Goal: Task Accomplishment & Management: Complete application form

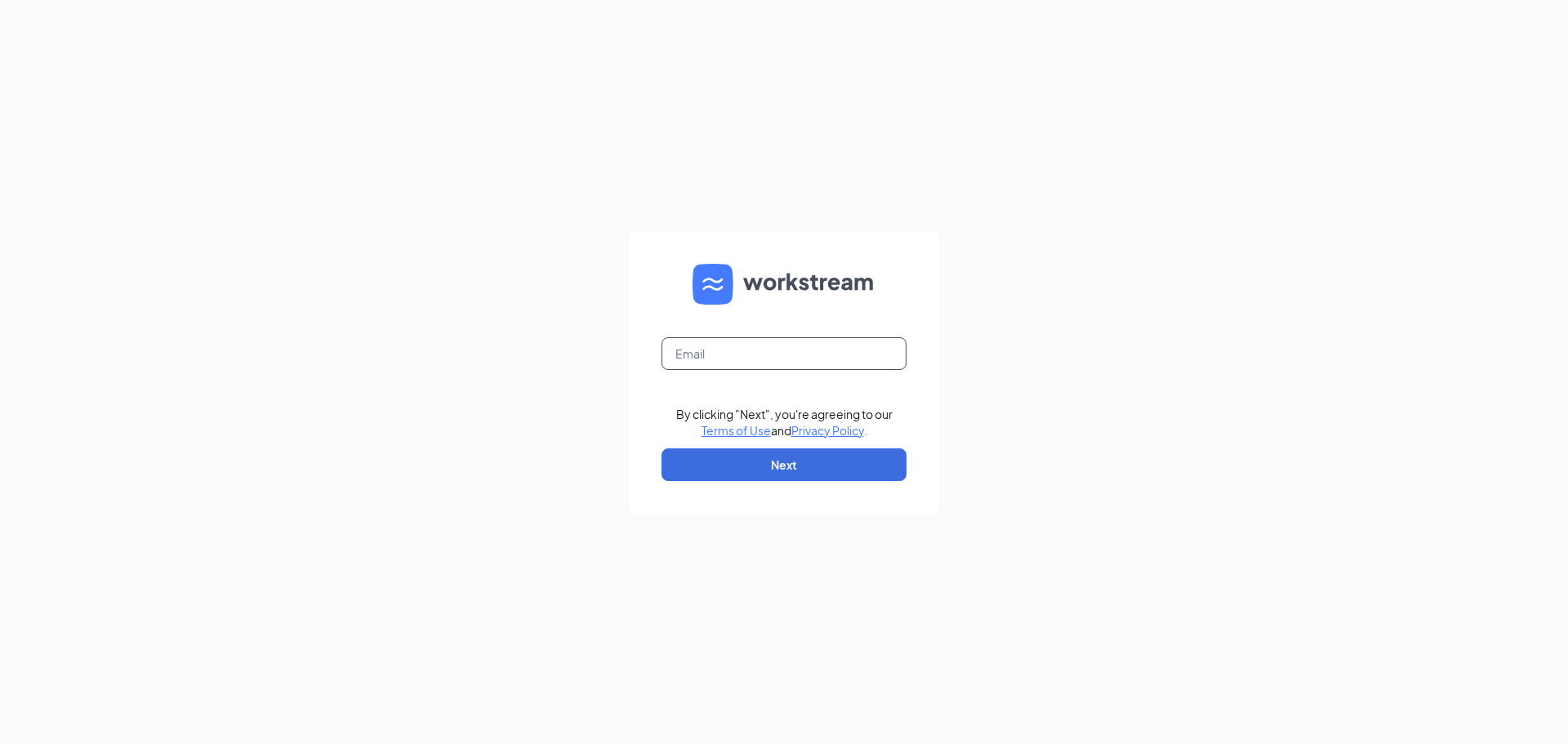
click at [771, 359] on input "text" at bounding box center [784, 353] width 245 height 32
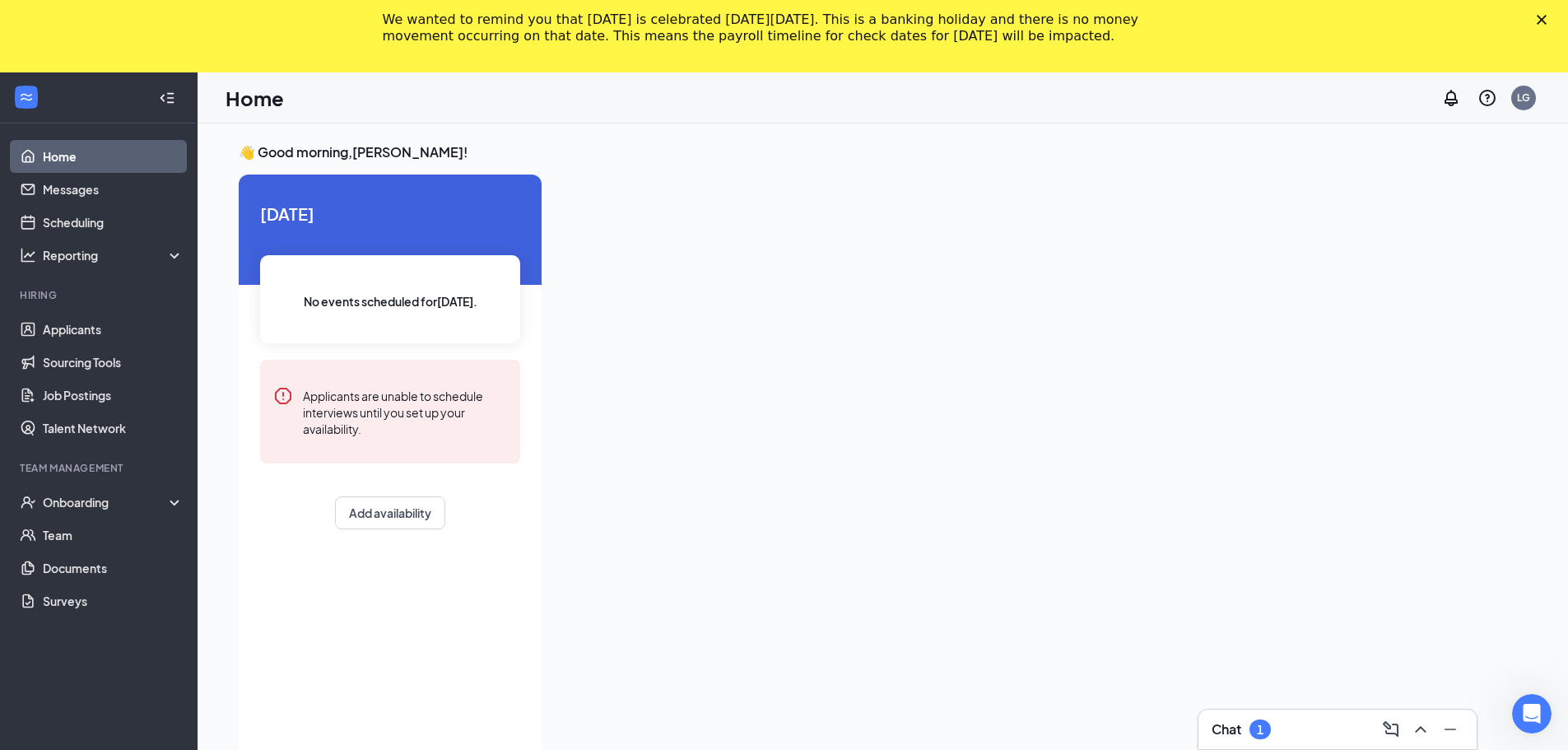
click at [1554, 21] on div "Close" at bounding box center [1545, 19] width 16 height 10
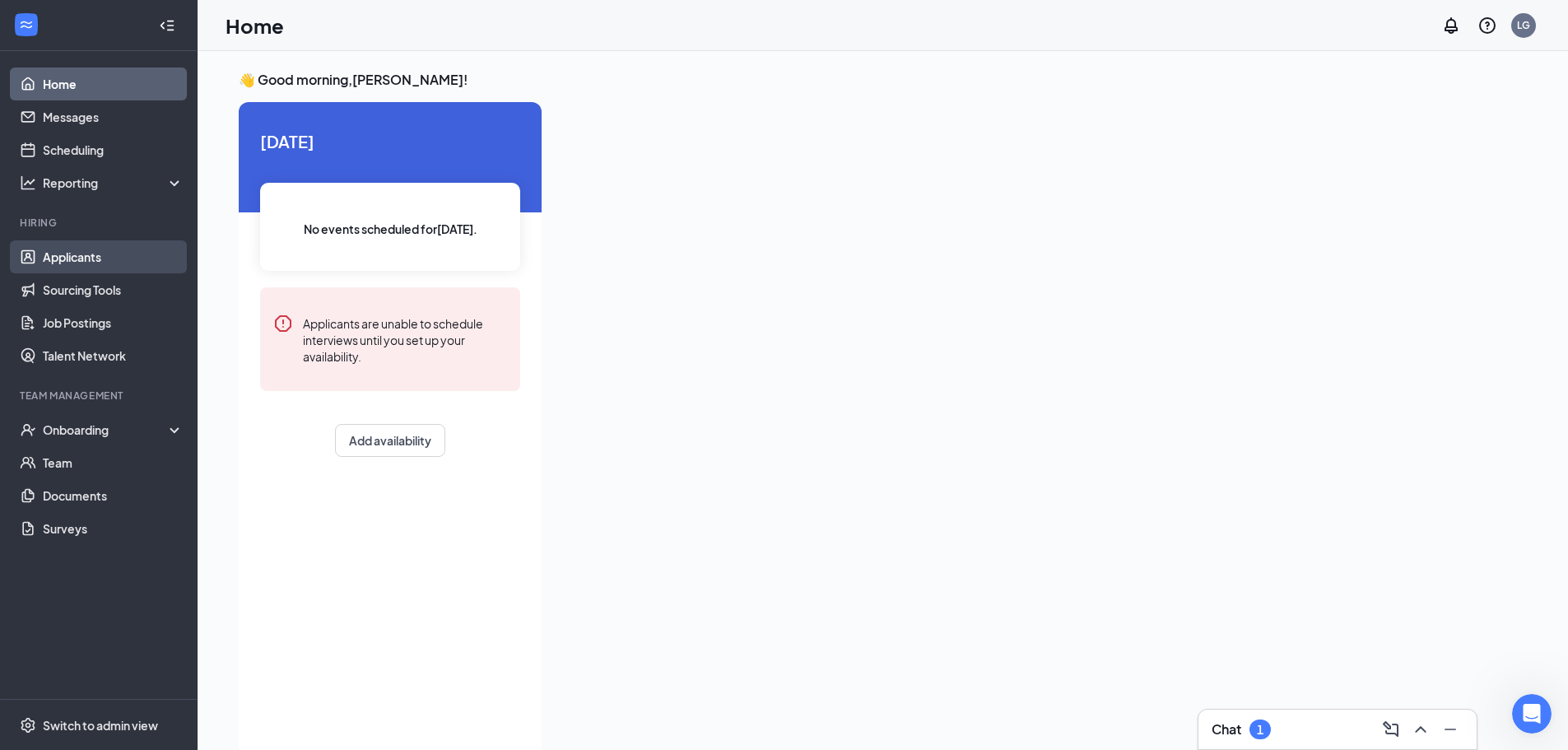
click at [96, 252] on link "Applicants" at bounding box center [113, 257] width 141 height 33
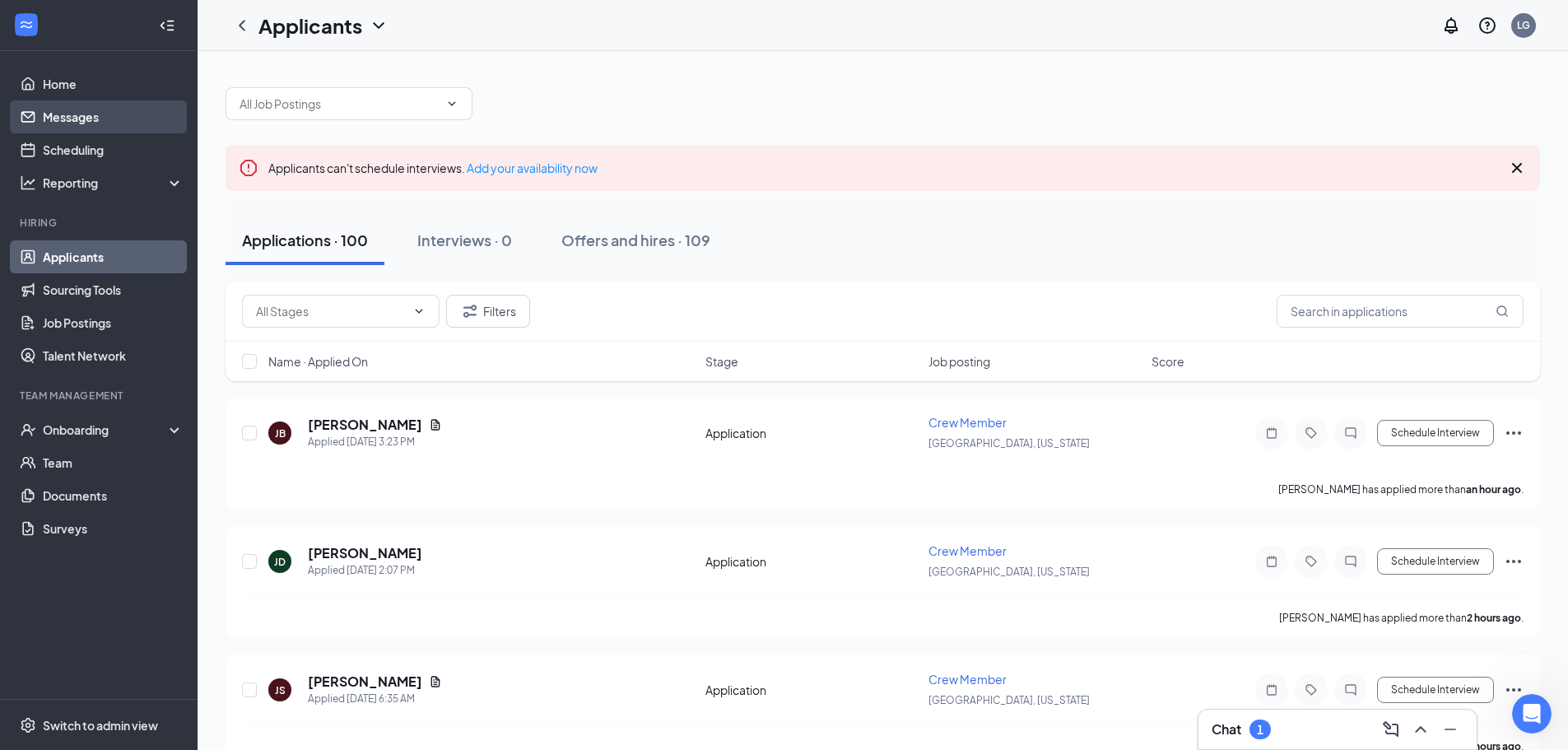
click at [90, 104] on link "Messages" at bounding box center [113, 117] width 141 height 33
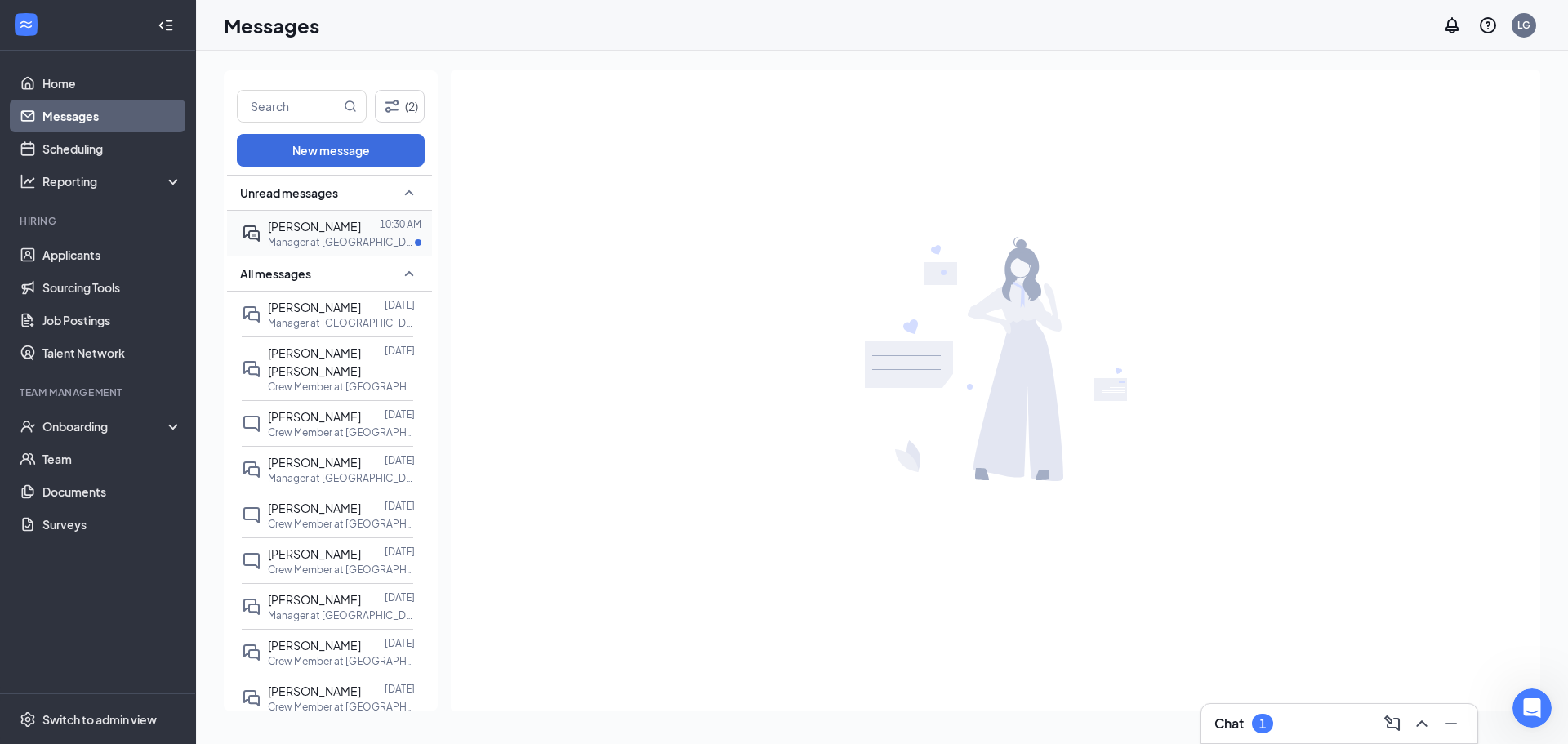
click at [290, 223] on span "[PERSON_NAME]" at bounding box center [314, 225] width 93 height 14
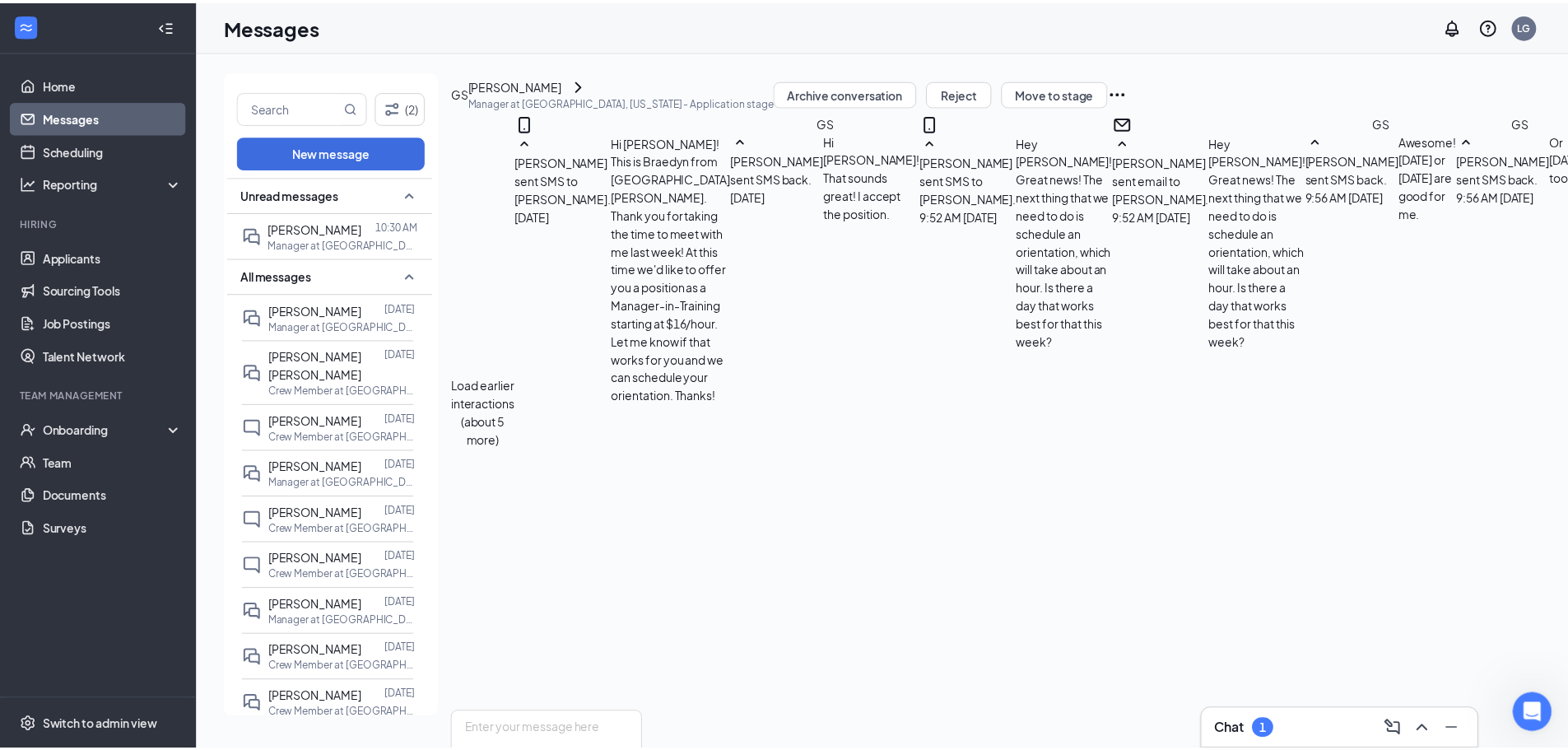
scroll to position [993, 0]
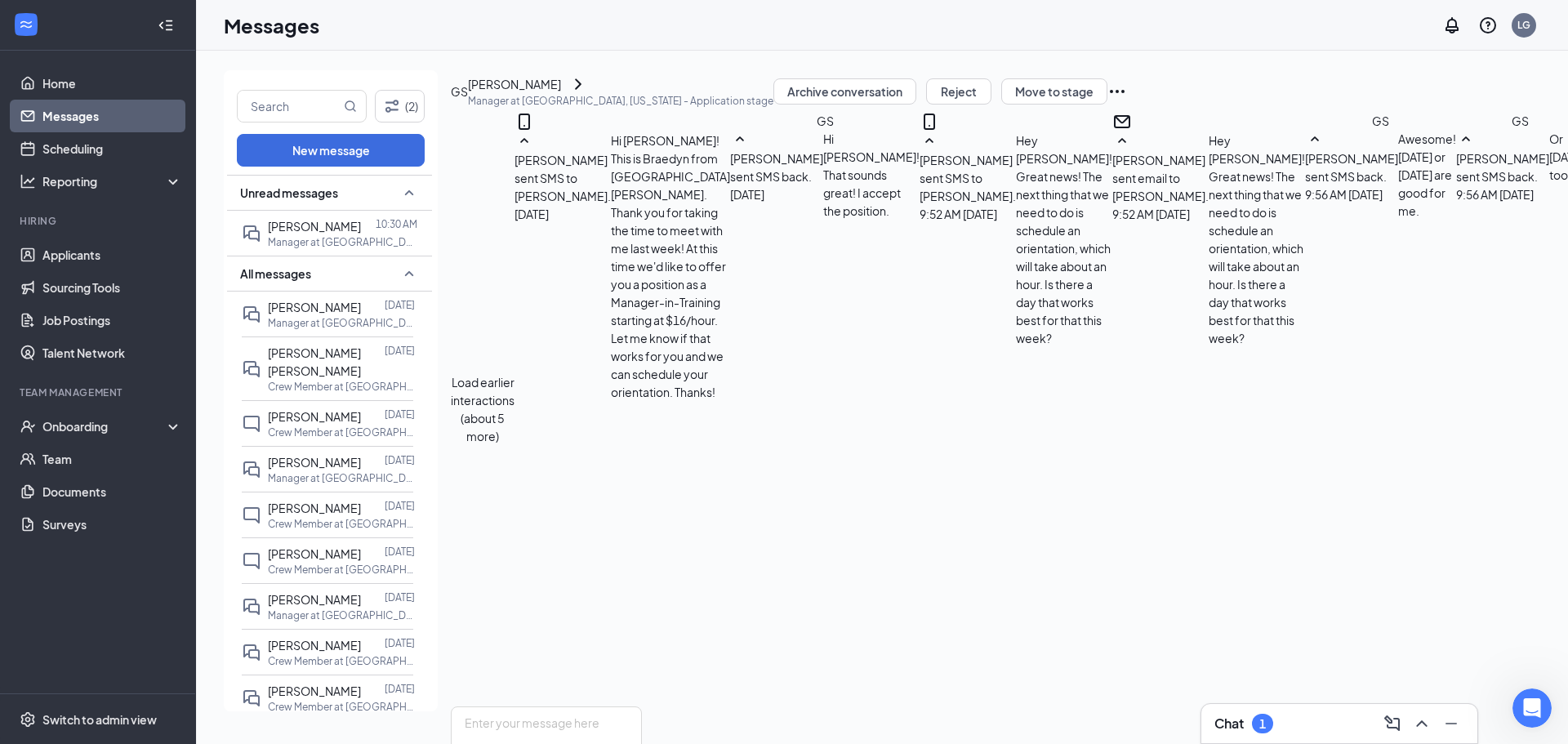
click at [468, 101] on div "GS" at bounding box center [460, 91] width 17 height 18
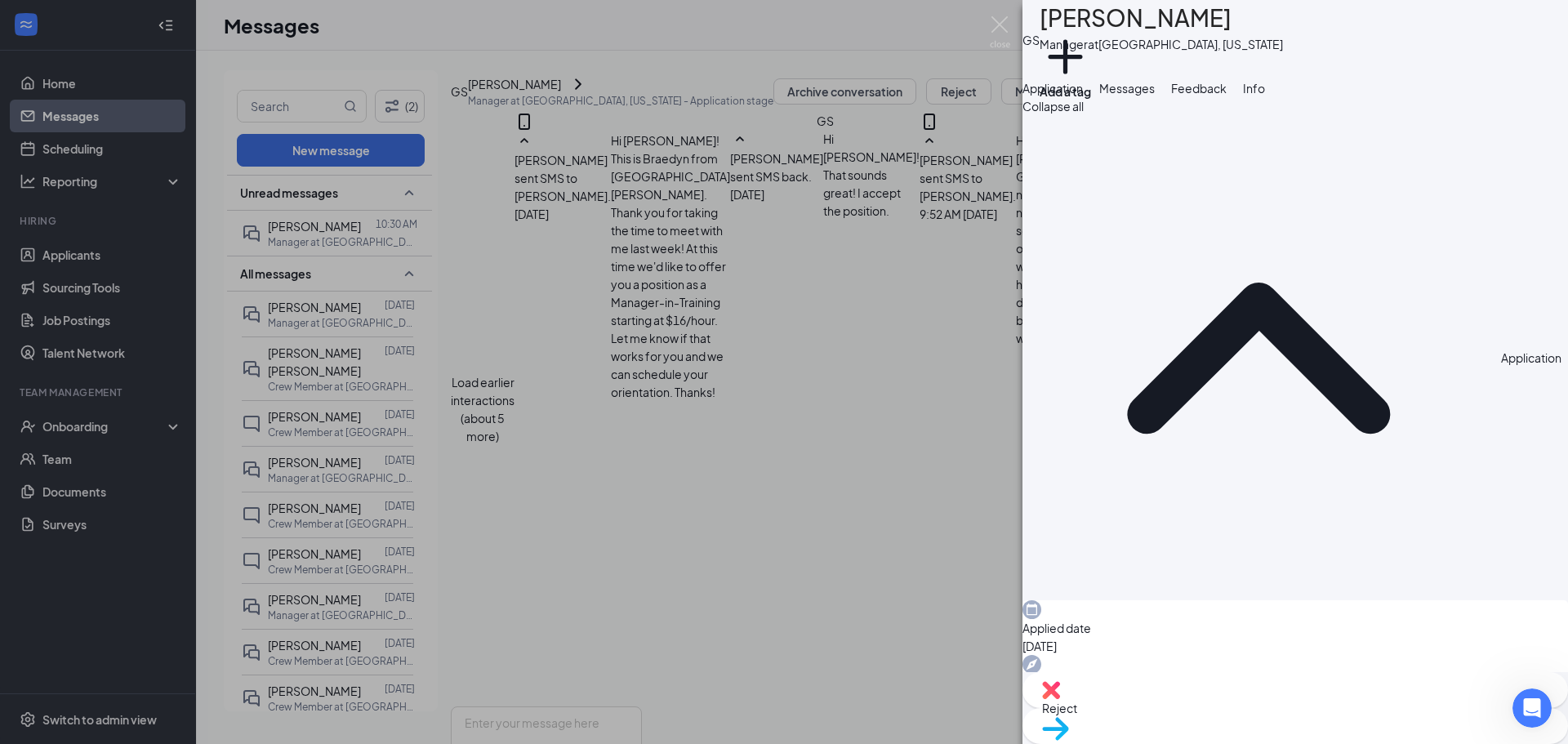
click at [1355, 740] on span "Move to stage" at bounding box center [1296, 749] width 506 height 18
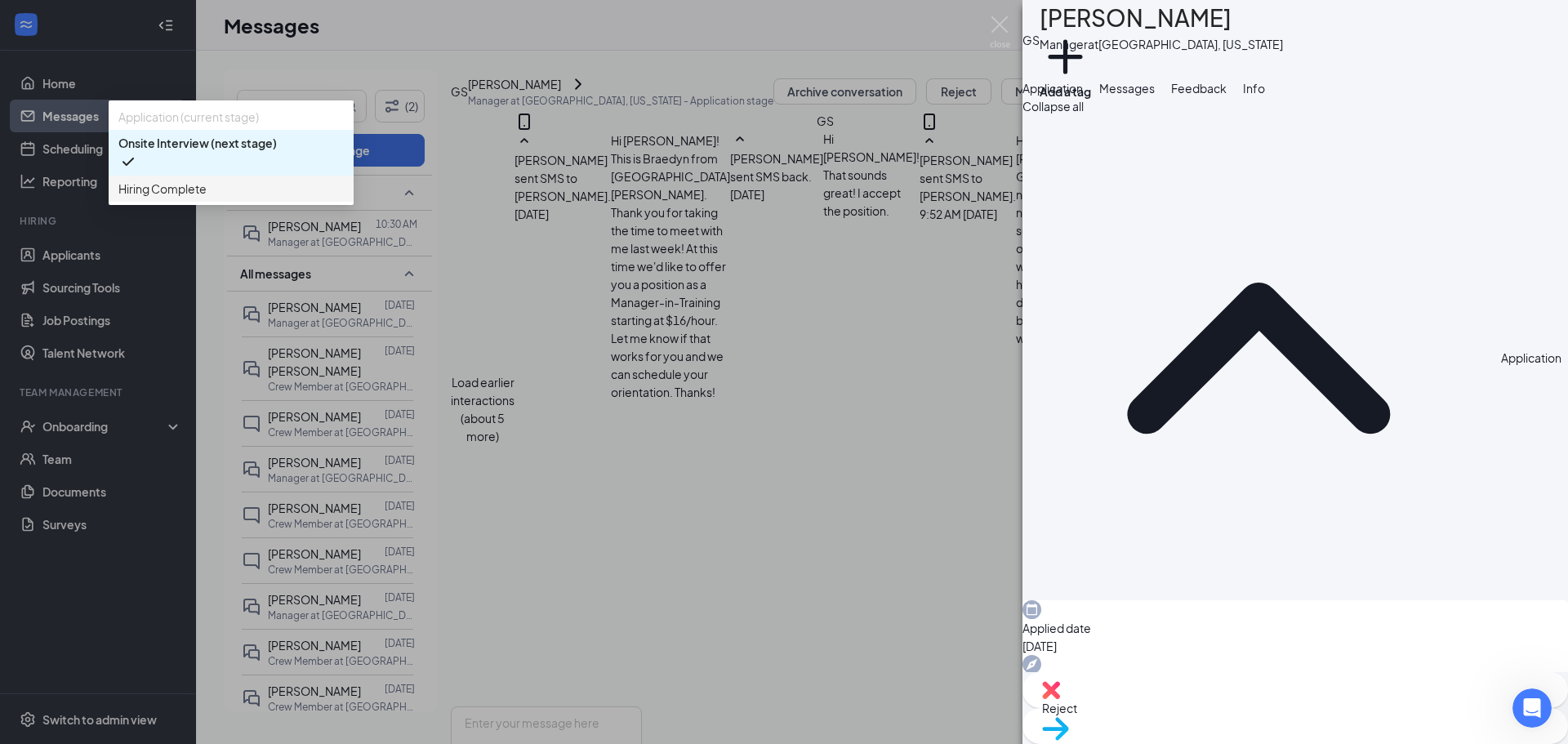
click at [344, 198] on span "Hiring Complete" at bounding box center [230, 188] width 226 height 18
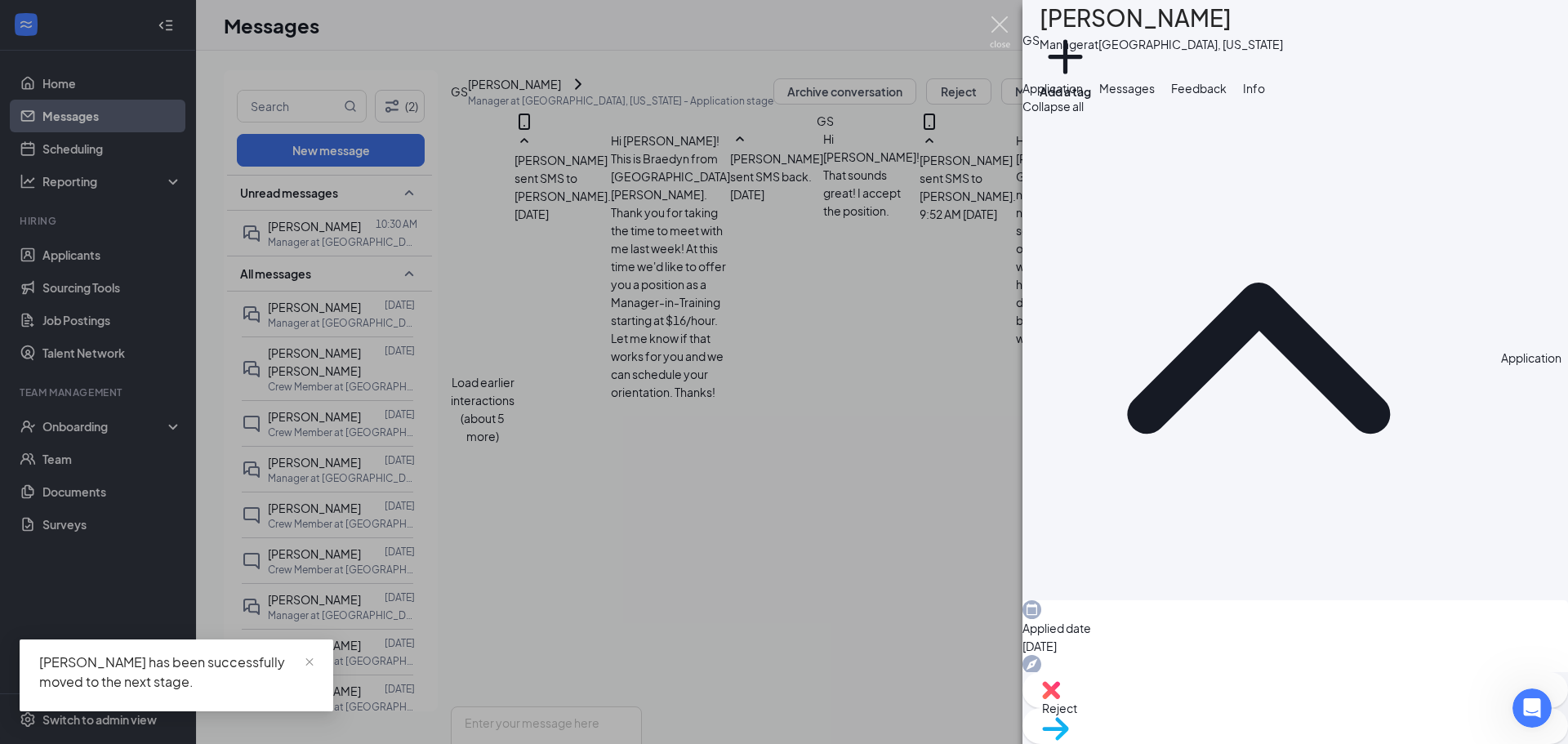
click at [998, 23] on img at bounding box center [1000, 31] width 20 height 31
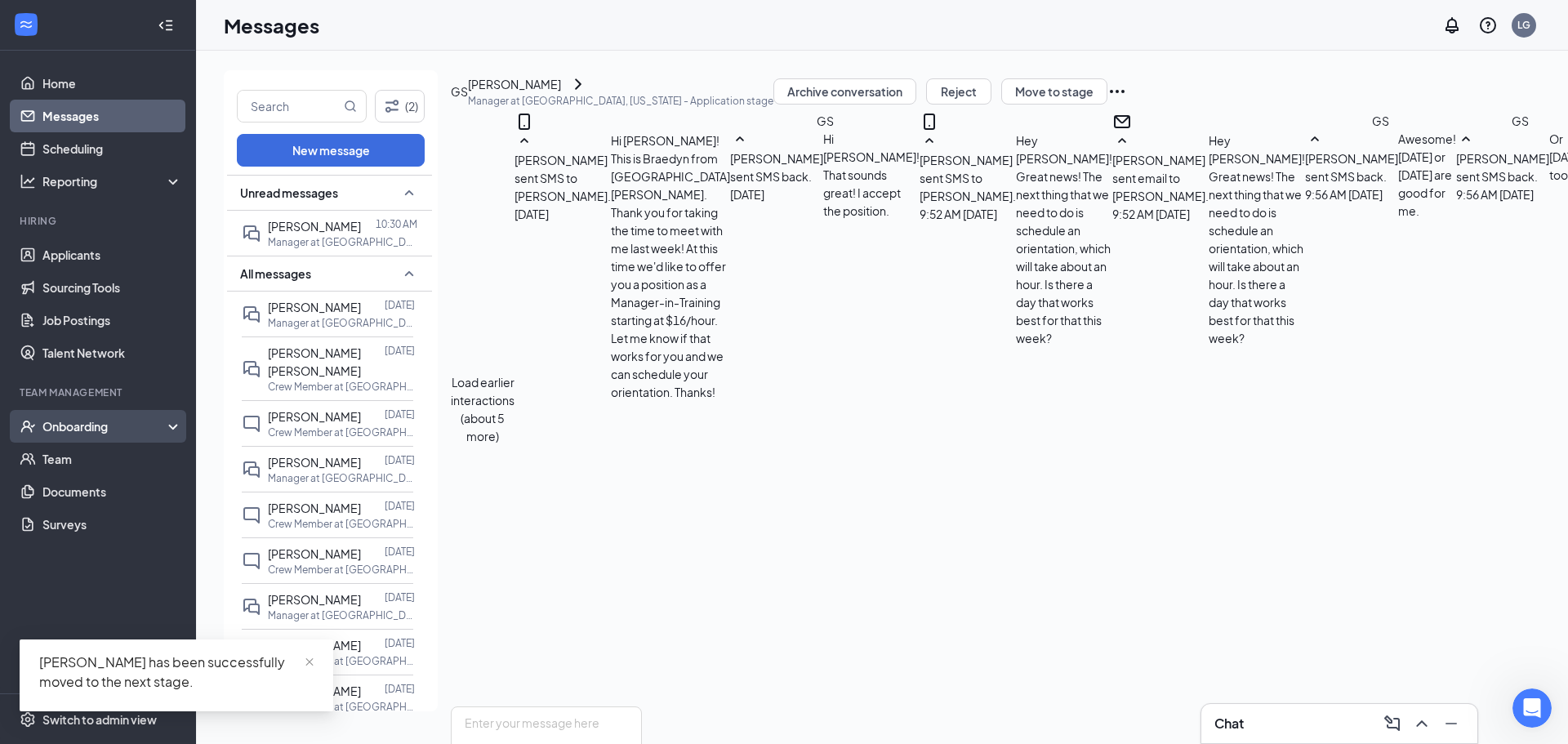
click at [87, 425] on div "Onboarding" at bounding box center [106, 425] width 126 height 16
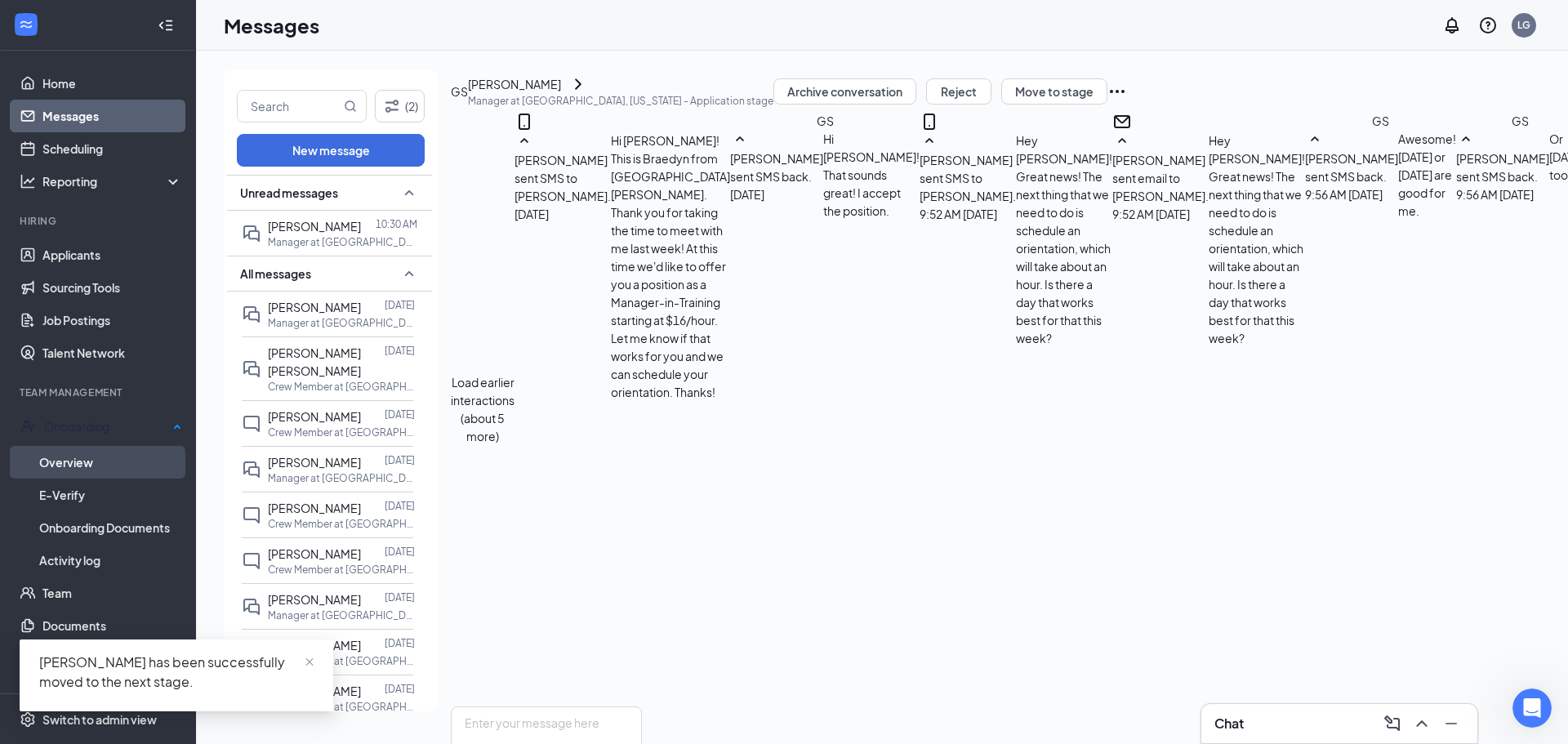
click at [92, 468] on link "Overview" at bounding box center [110, 461] width 143 height 32
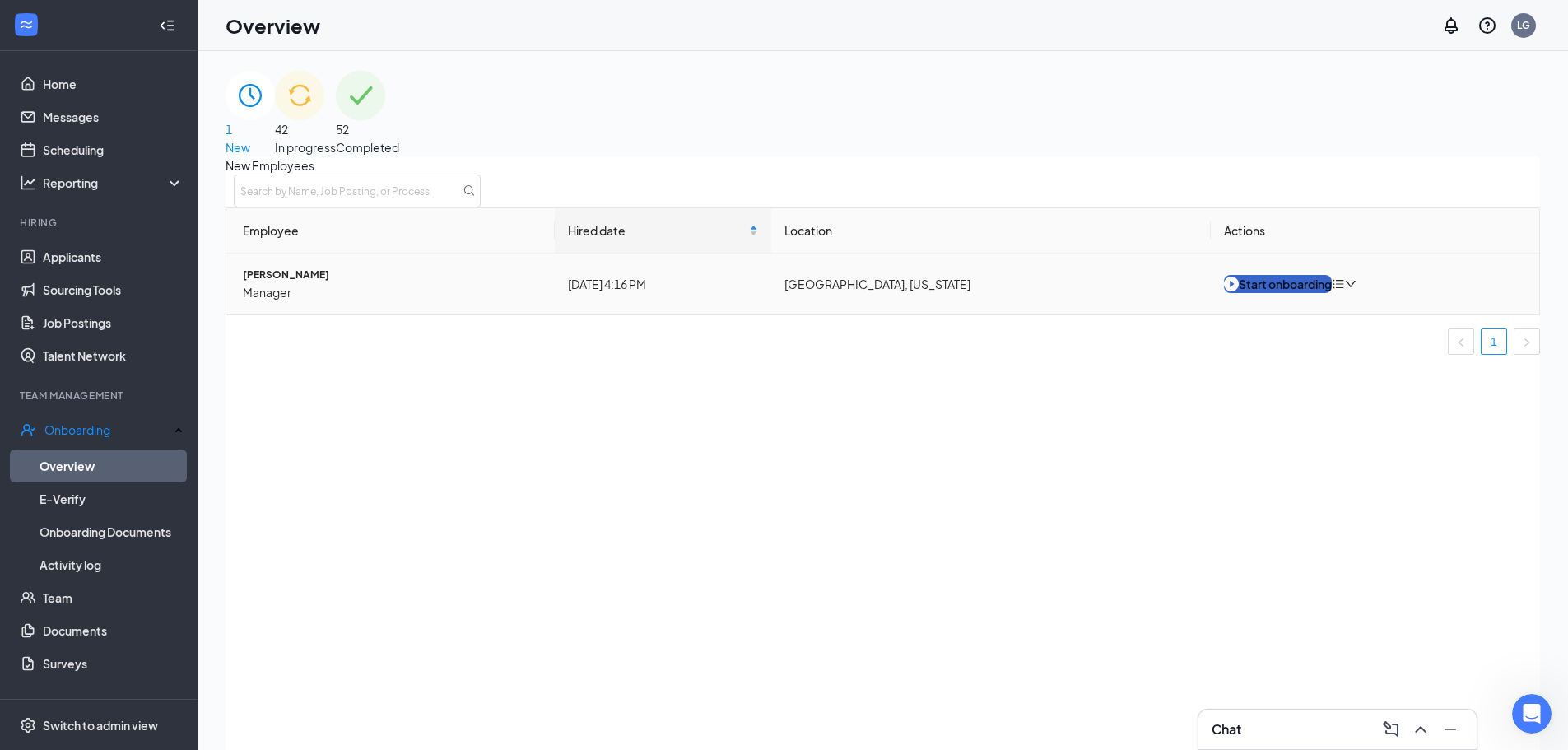
click at [1246, 293] on div "Start onboarding" at bounding box center [1278, 284] width 107 height 18
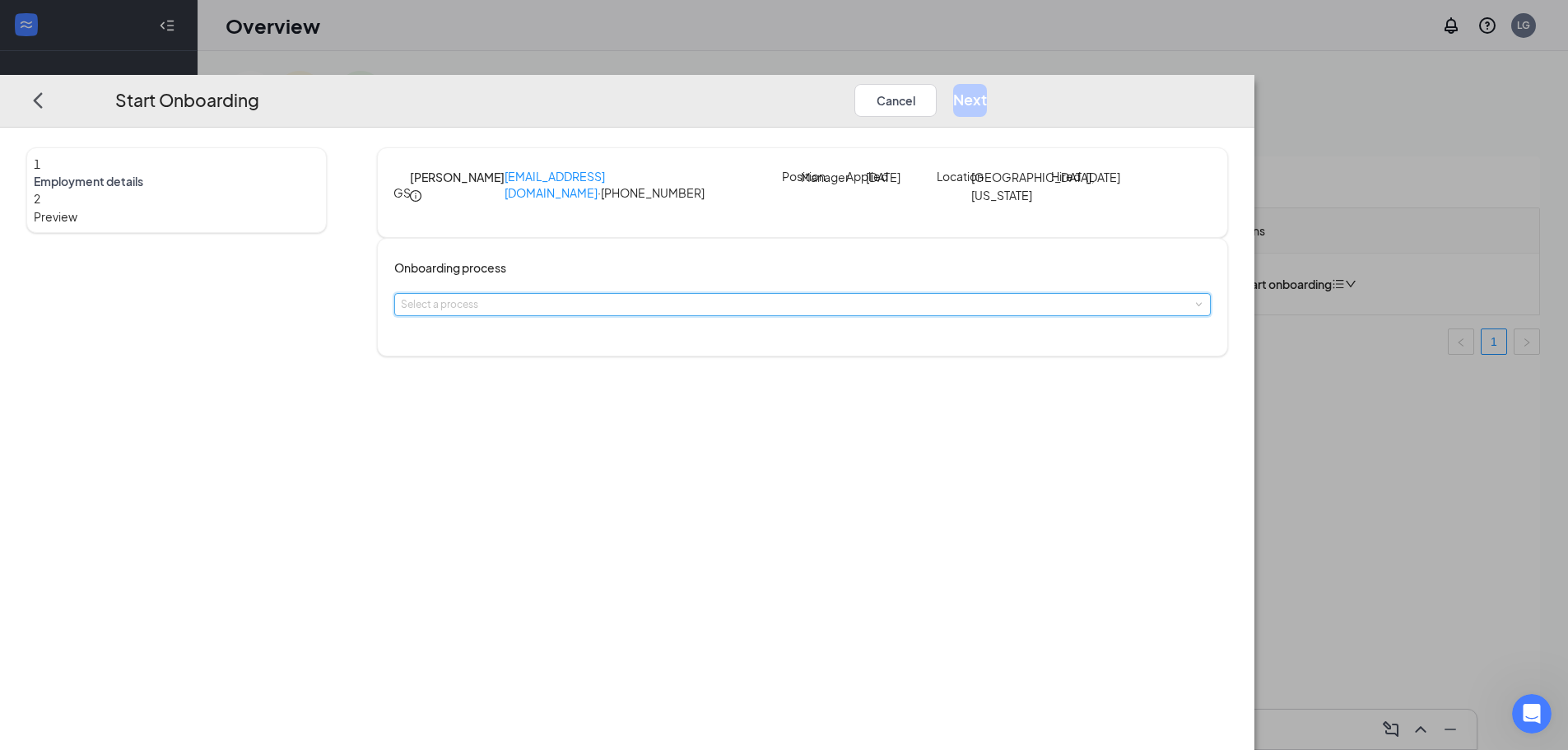
click at [817, 316] on div "Select a process" at bounding box center [802, 304] width 817 height 23
click at [652, 372] on span "Crew Member Onboarding" at bounding box center [631, 367] width 146 height 14
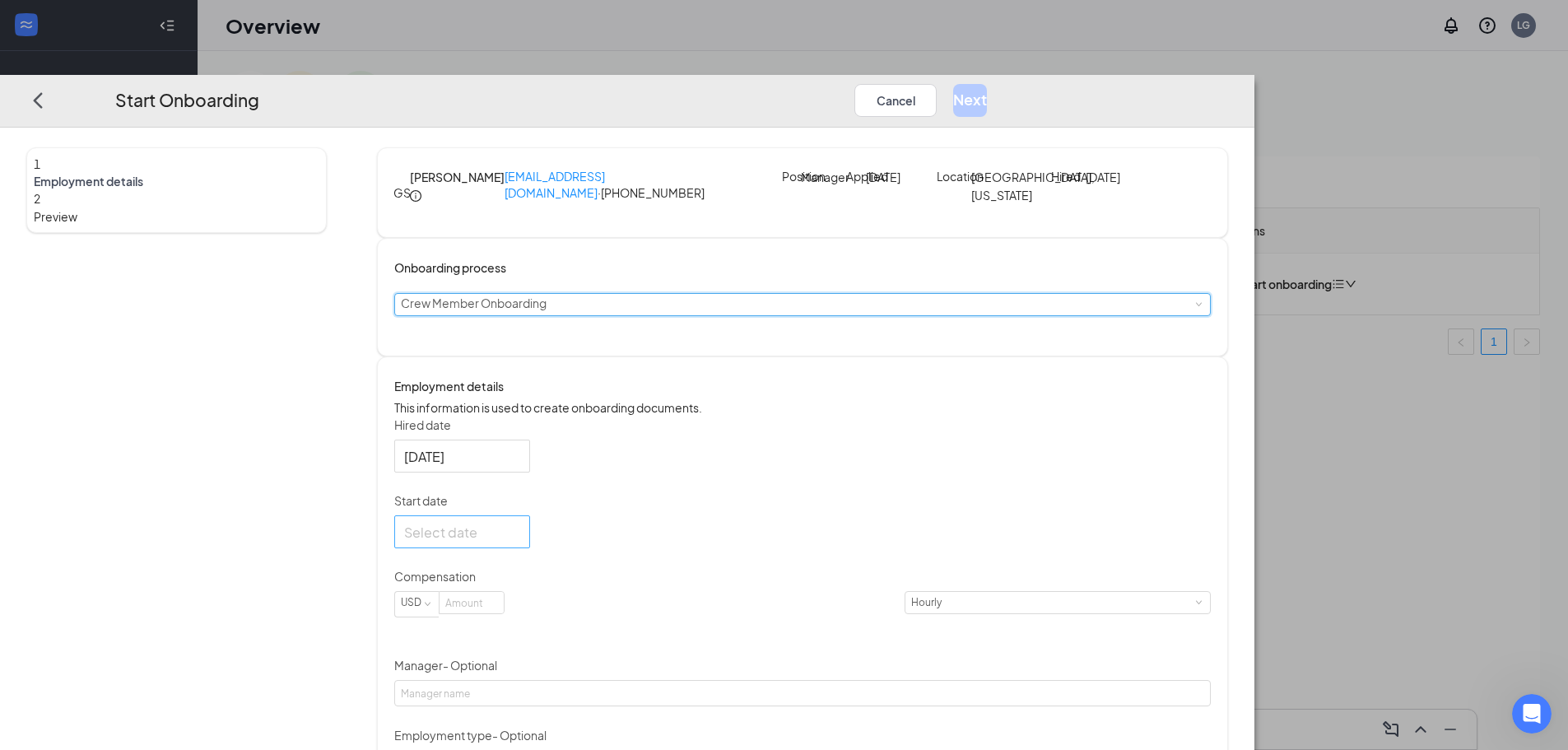
click at [520, 542] on div at bounding box center [462, 531] width 116 height 20
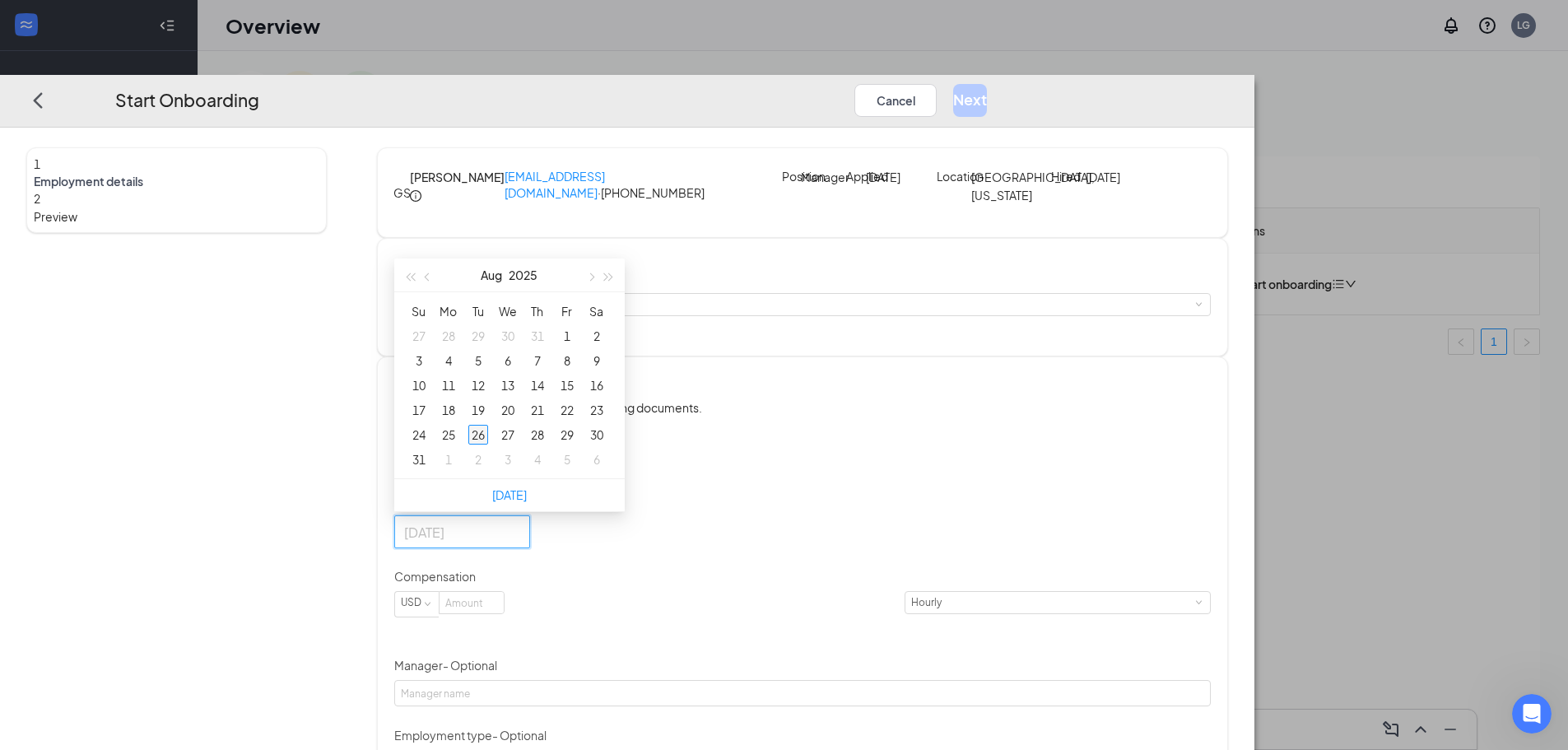
type input "[DATE]"
click at [488, 444] on div "26" at bounding box center [478, 434] width 20 height 20
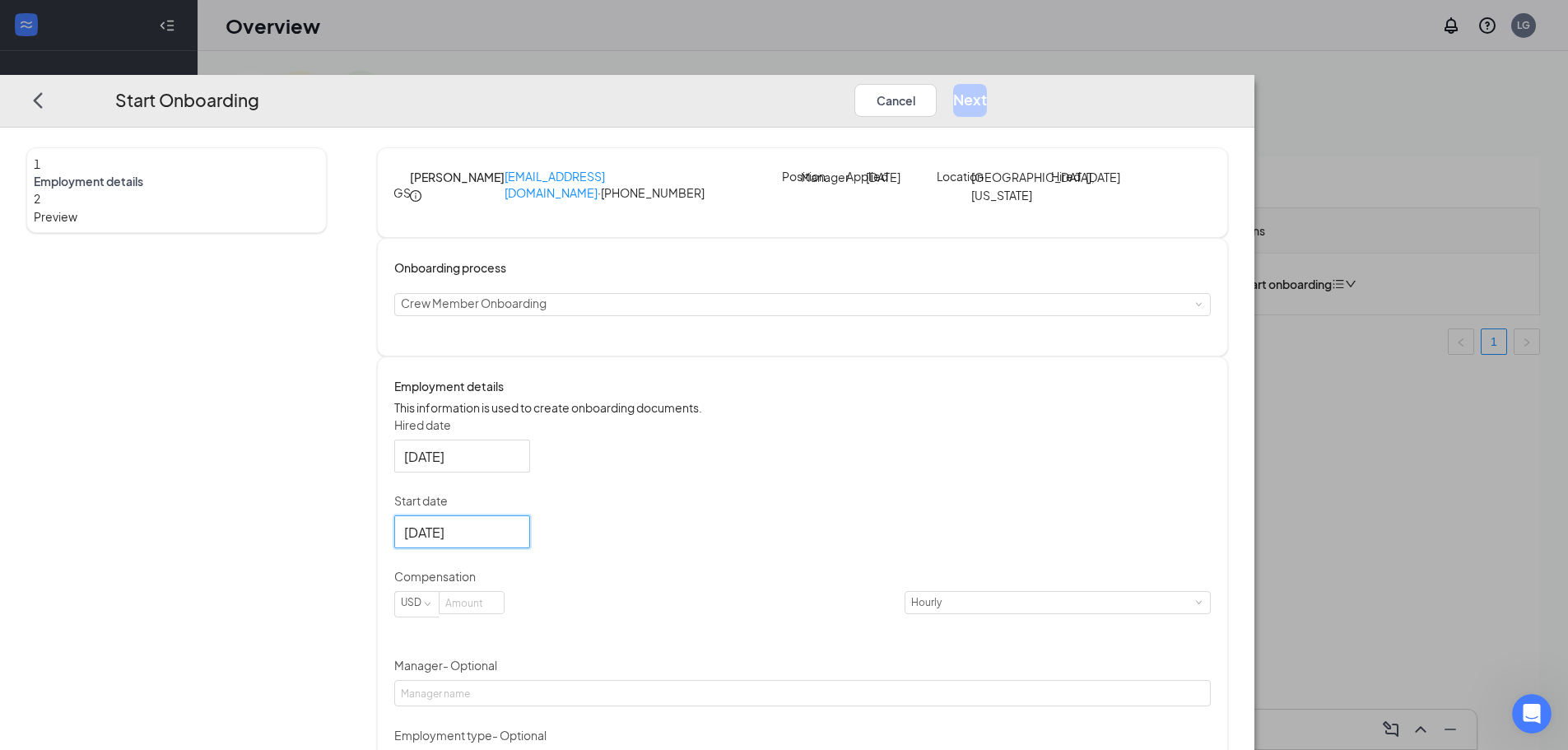
click at [941, 528] on div "Hired date [DATE] Start date [DATE] [DATE] Su Mo Tu We Th Fr Sa 27 28 29 30 31 …" at bounding box center [802, 672] width 817 height 513
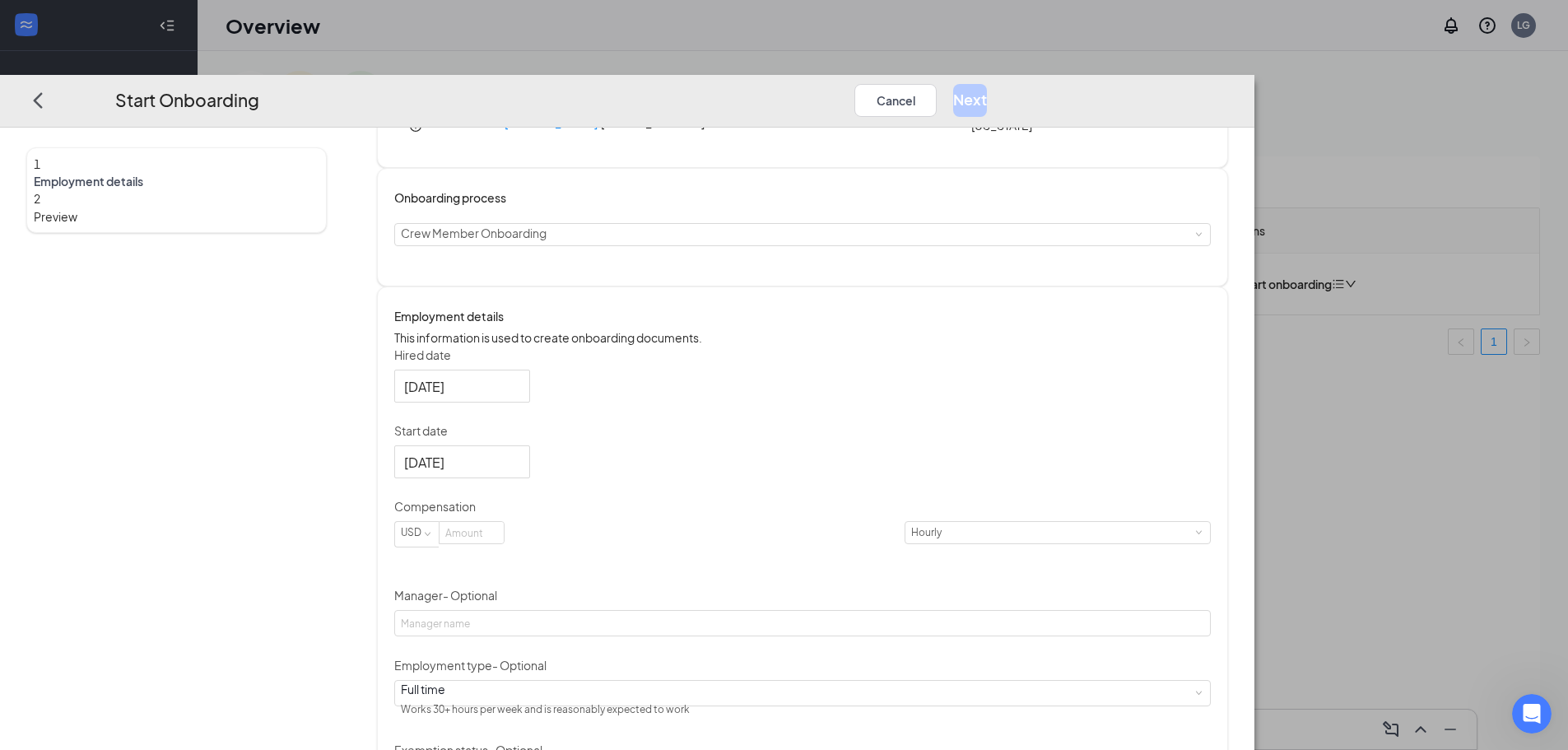
scroll to position [165, 0]
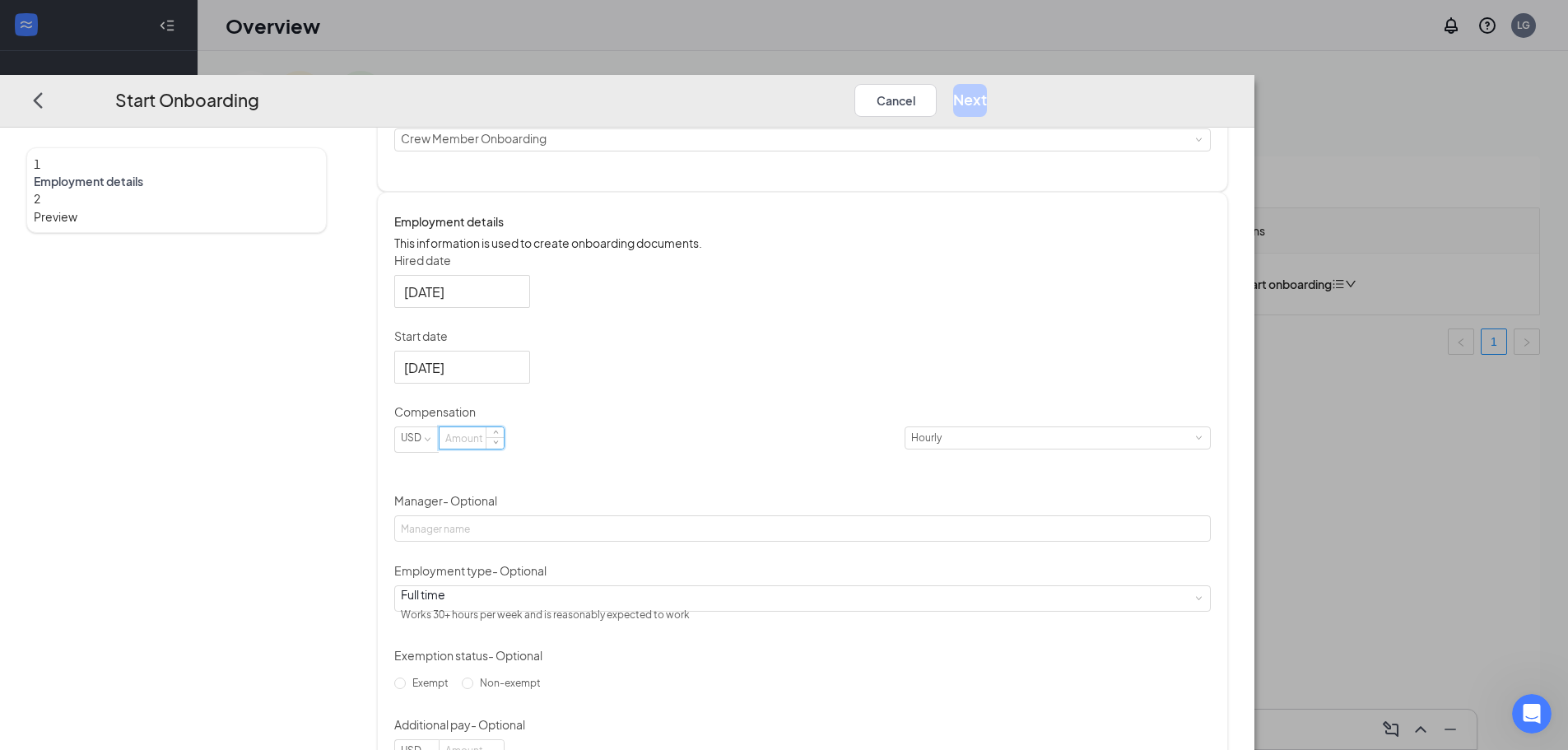
click at [504, 449] on input at bounding box center [471, 437] width 64 height 21
type input "16"
click at [1041, 443] on div "Hired date [DATE] Start date [DATE] [DATE] Su Mo Tu We Th Fr Sa 27 28 29 30 31 …" at bounding box center [802, 508] width 817 height 513
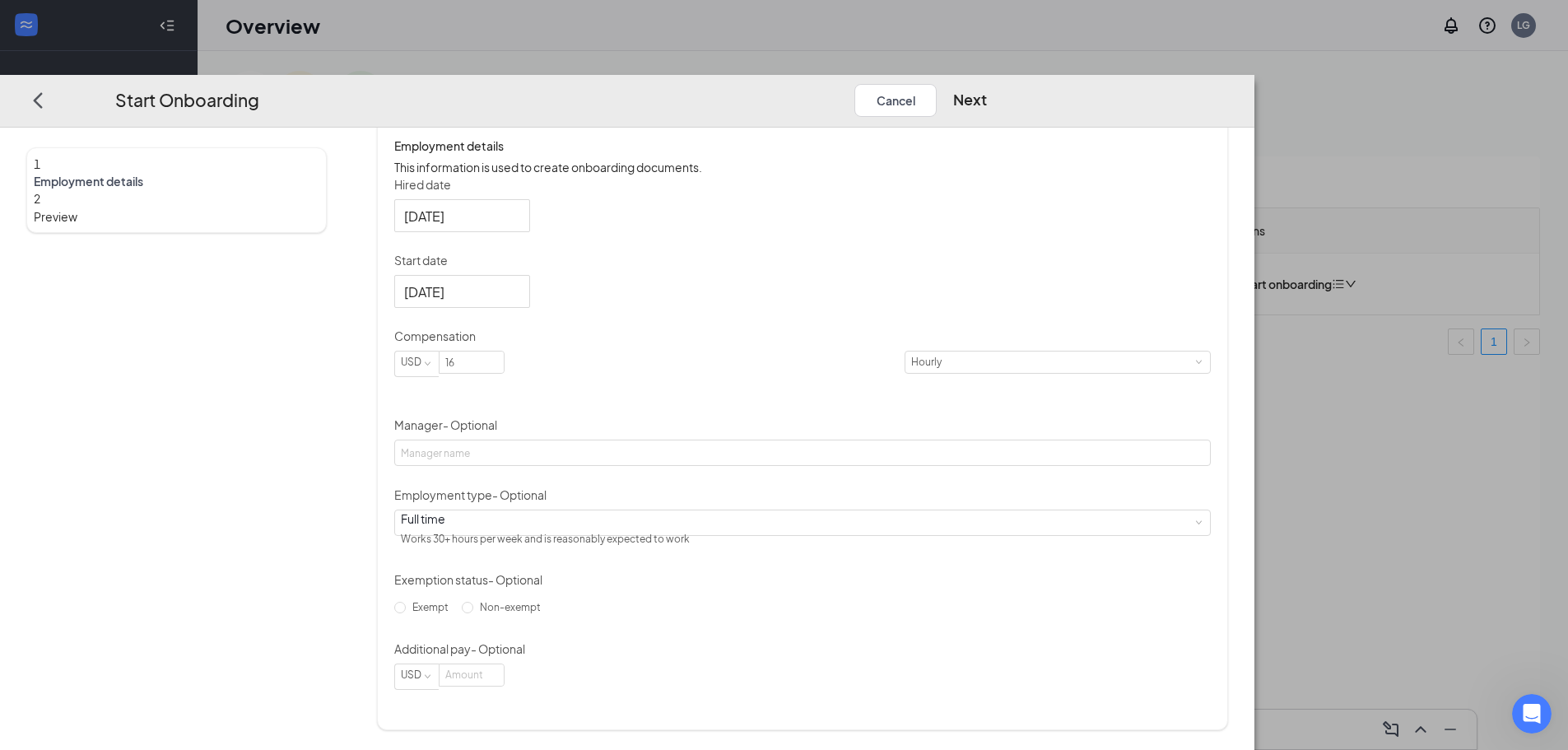
scroll to position [293, 0]
click at [777, 525] on div "Full time Works 30+ hours per week and is reasonably expected to work" at bounding box center [802, 523] width 803 height 25
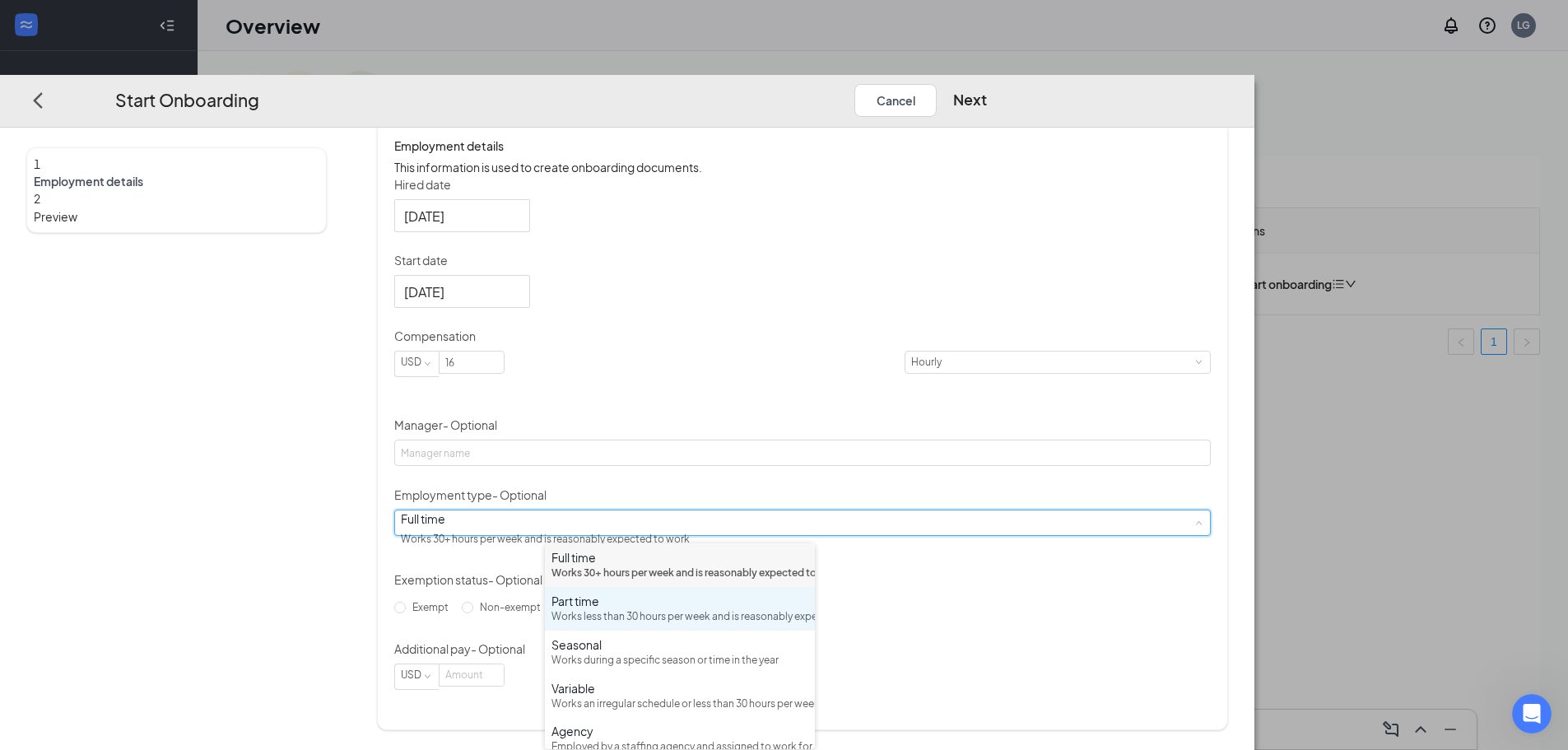
click at [606, 624] on div "Works less than 30 hours per week and is reasonably expected to work" at bounding box center [680, 617] width 257 height 15
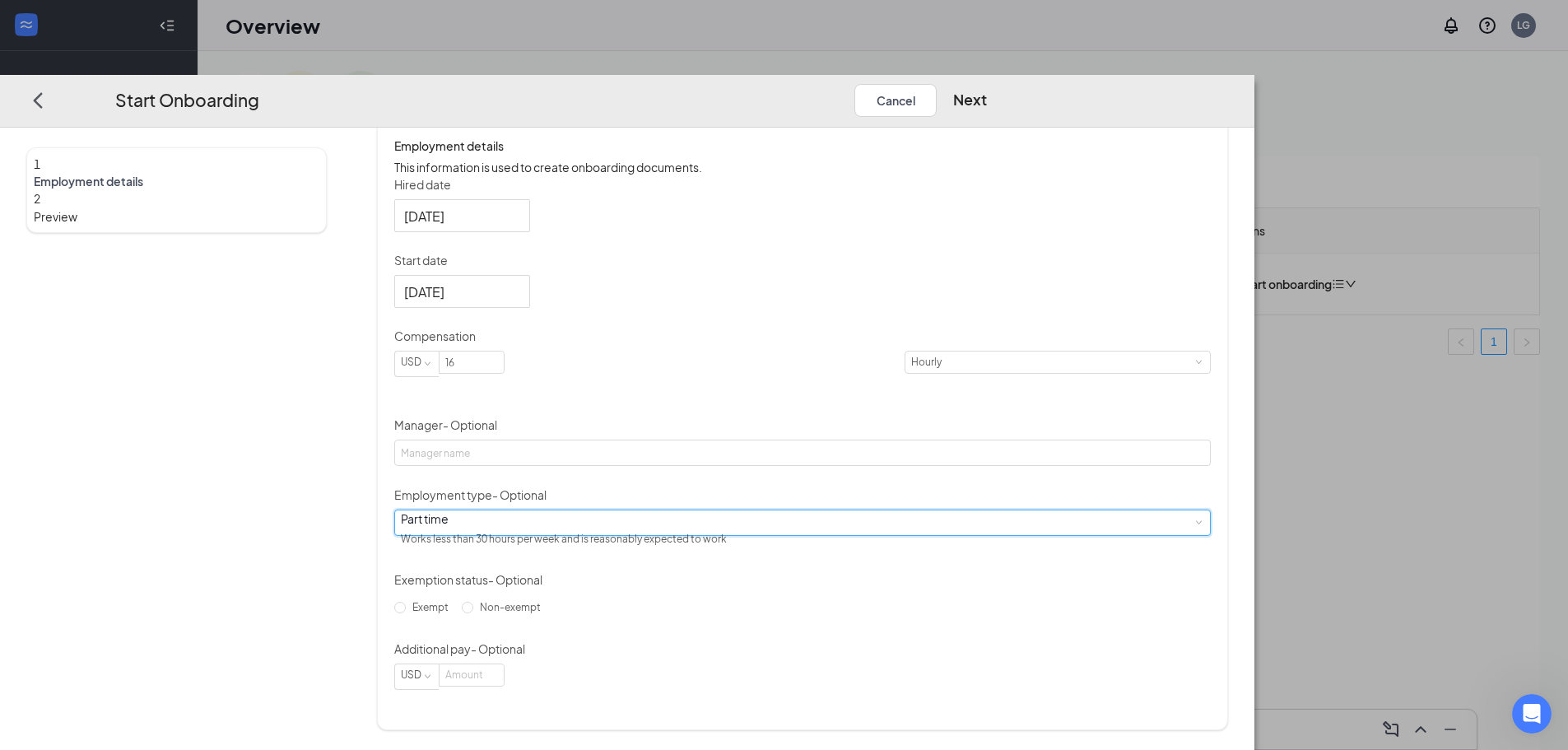
click at [797, 533] on div "Part time Works less than 30 hours per week and is reasonably expected to work" at bounding box center [802, 523] width 803 height 25
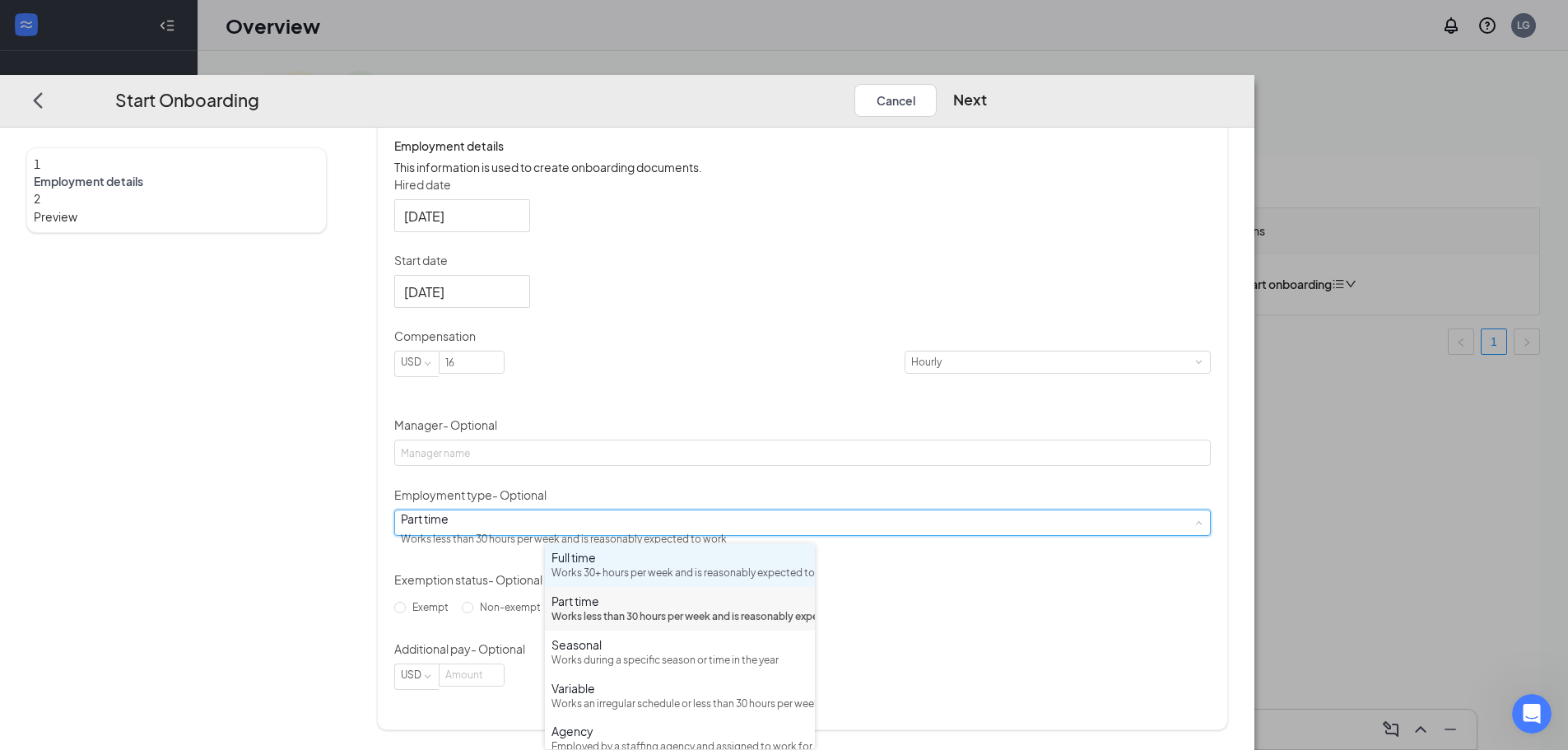
click at [775, 561] on div "Full time" at bounding box center [680, 556] width 257 height 16
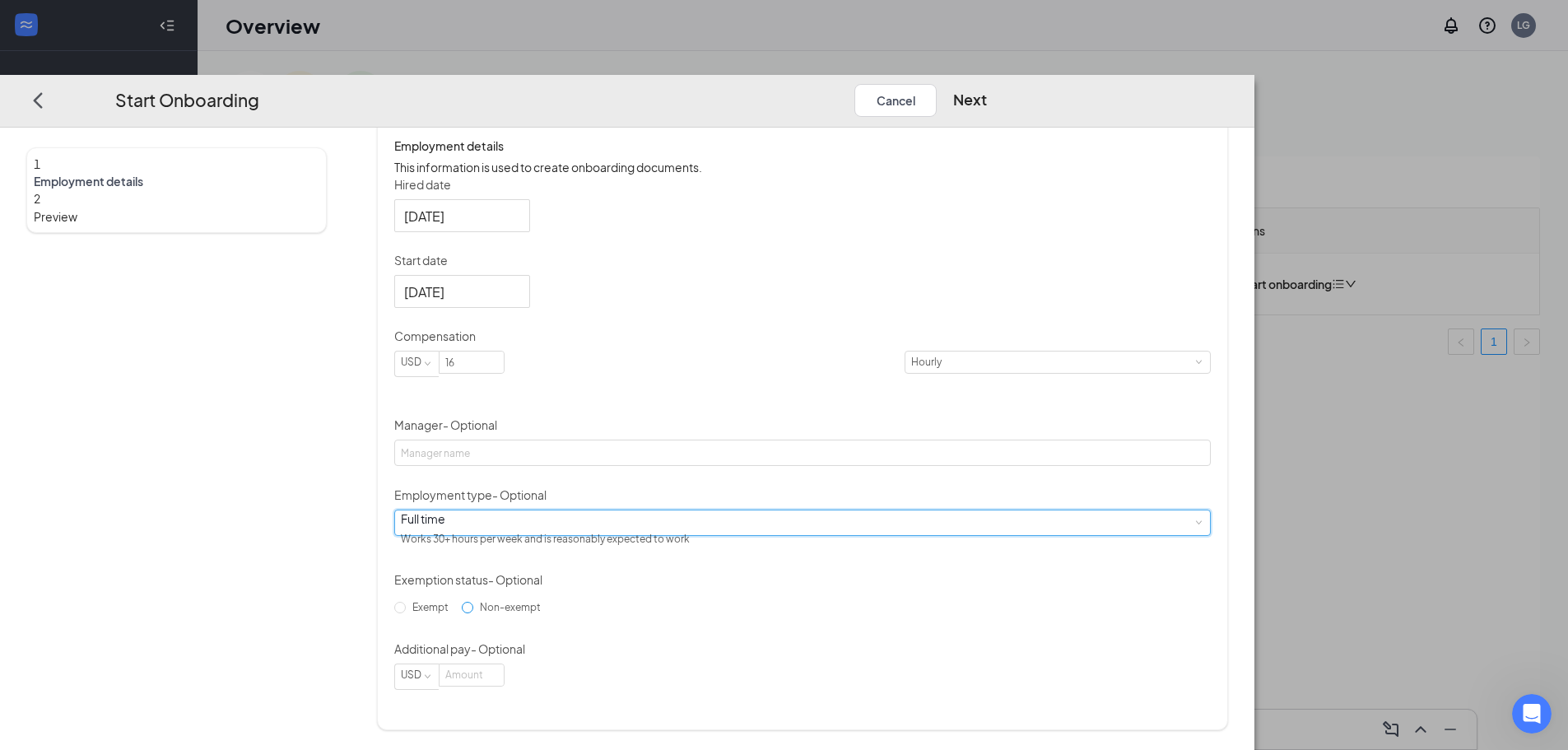
click at [473, 613] on input "Non-exempt" at bounding box center [467, 607] width 12 height 12
radio input "true"
click at [987, 84] on button "Next" at bounding box center [970, 101] width 34 height 33
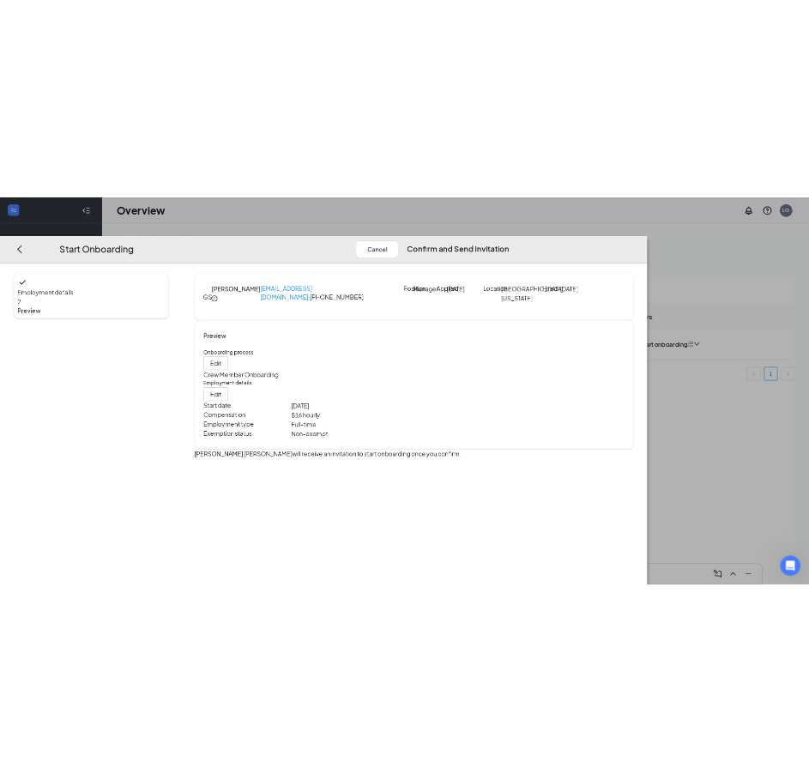
scroll to position [0, 0]
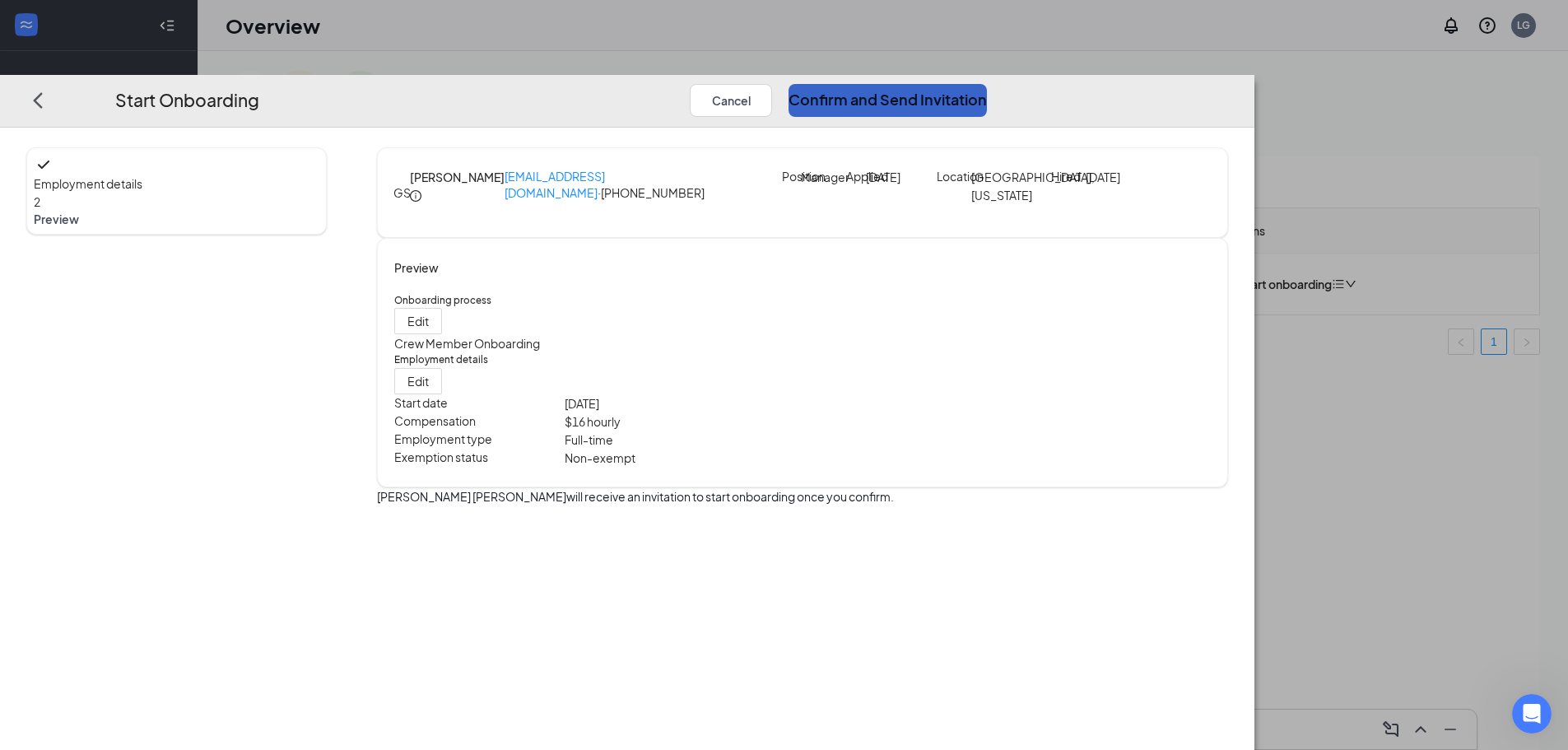
click at [987, 84] on button "Confirm and Send Invitation" at bounding box center [888, 101] width 199 height 33
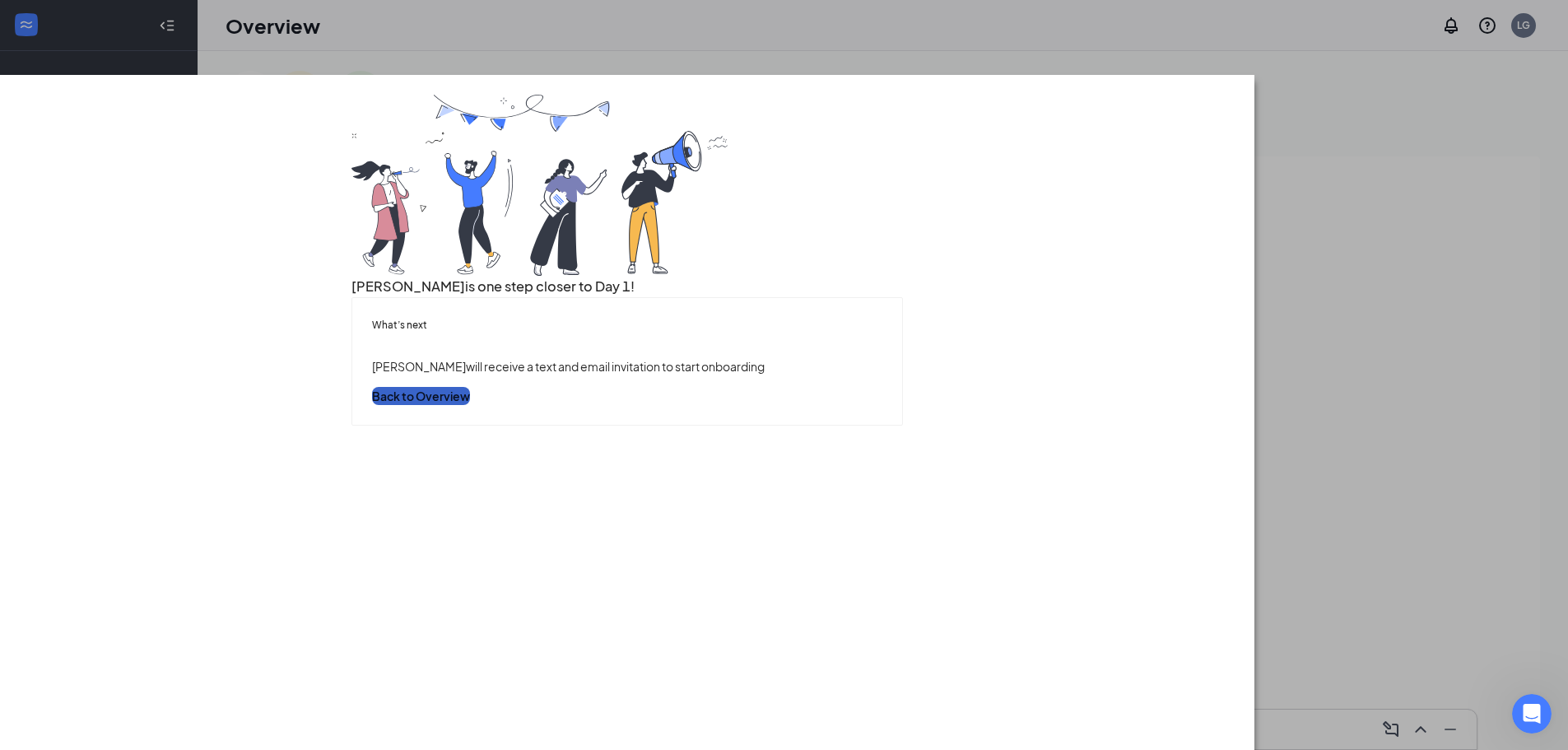
click at [470, 405] on button "Back to Overview" at bounding box center [421, 395] width 98 height 18
